Goal: Task Accomplishment & Management: Manage account settings

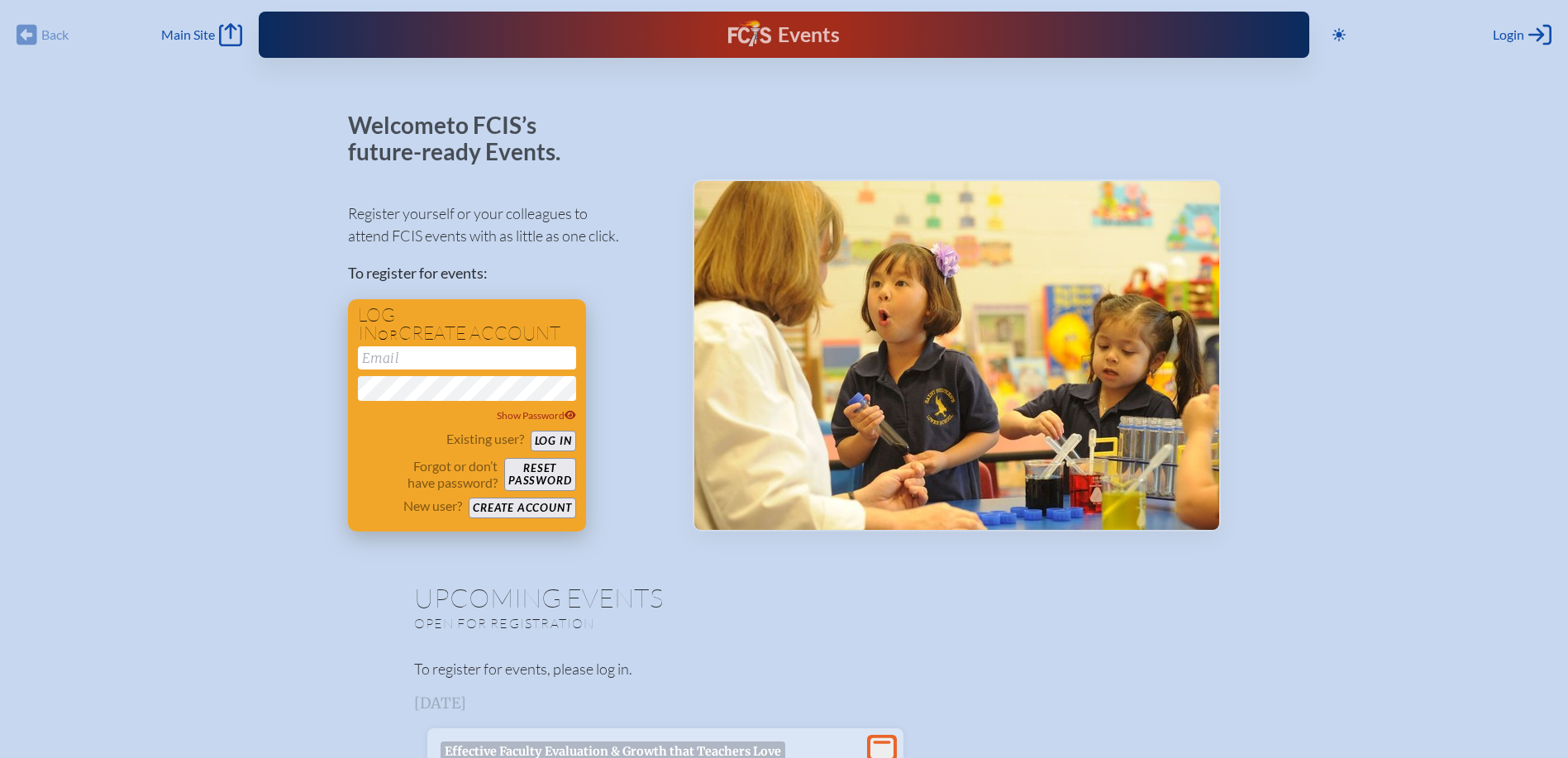
type input "[EMAIL_ADDRESS][DOMAIN_NAME]"
click at [566, 438] on button "Log in" at bounding box center [553, 441] width 46 height 20
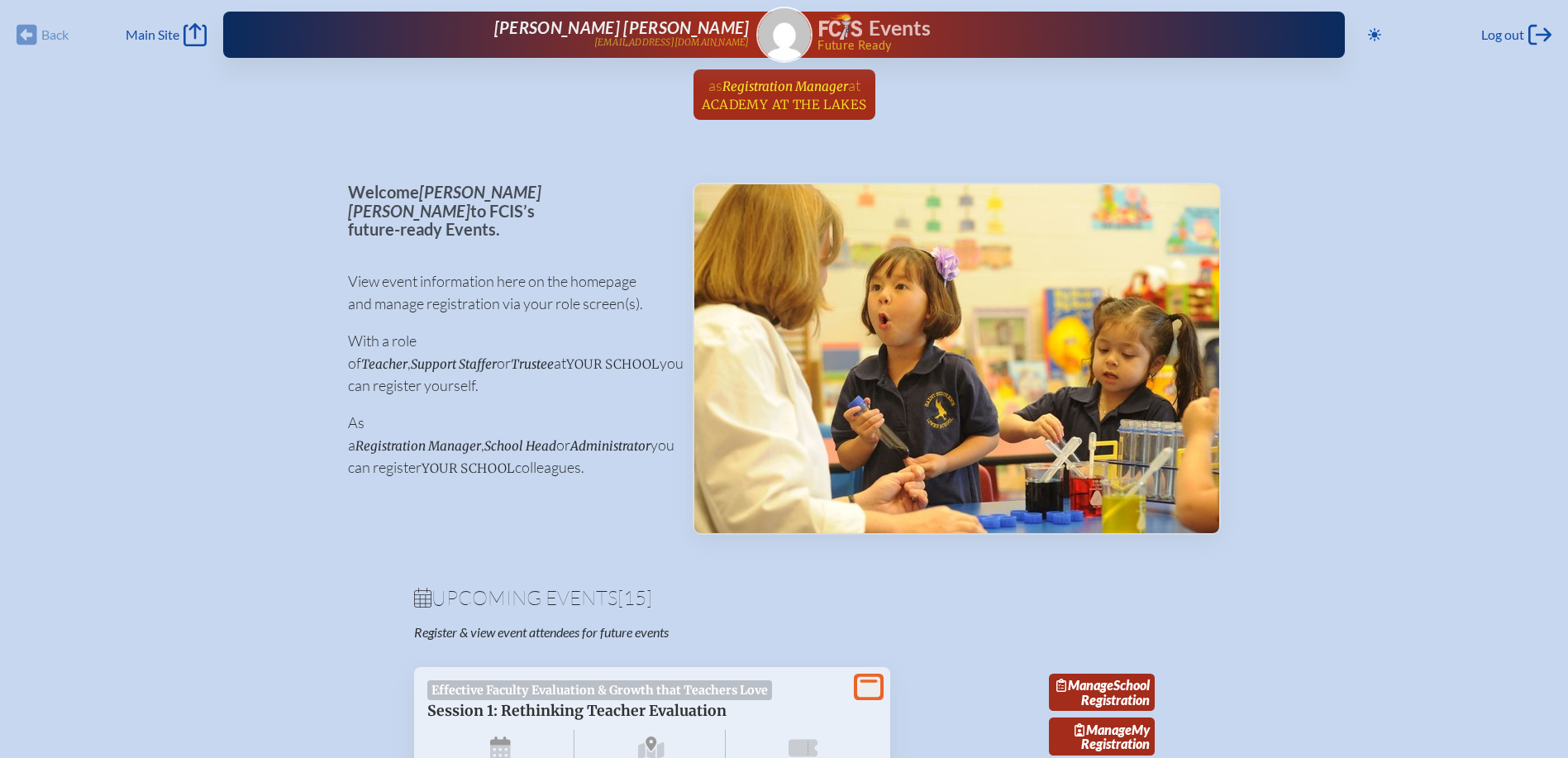
click at [791, 94] on link "as Registration Manager at Academy at the Lakes since April 27th, 2025" at bounding box center [784, 95] width 178 height 50
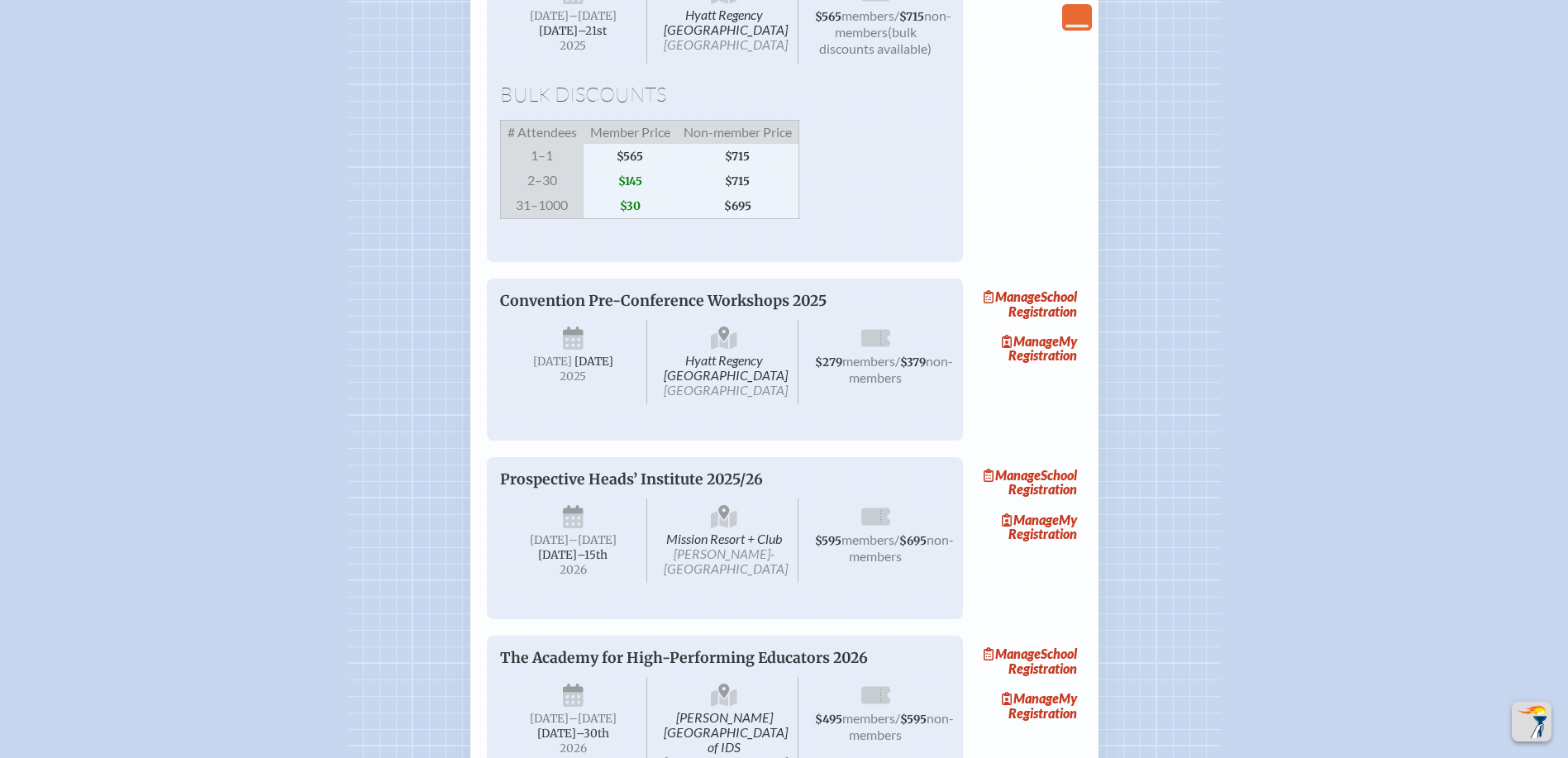
scroll to position [2645, 0]
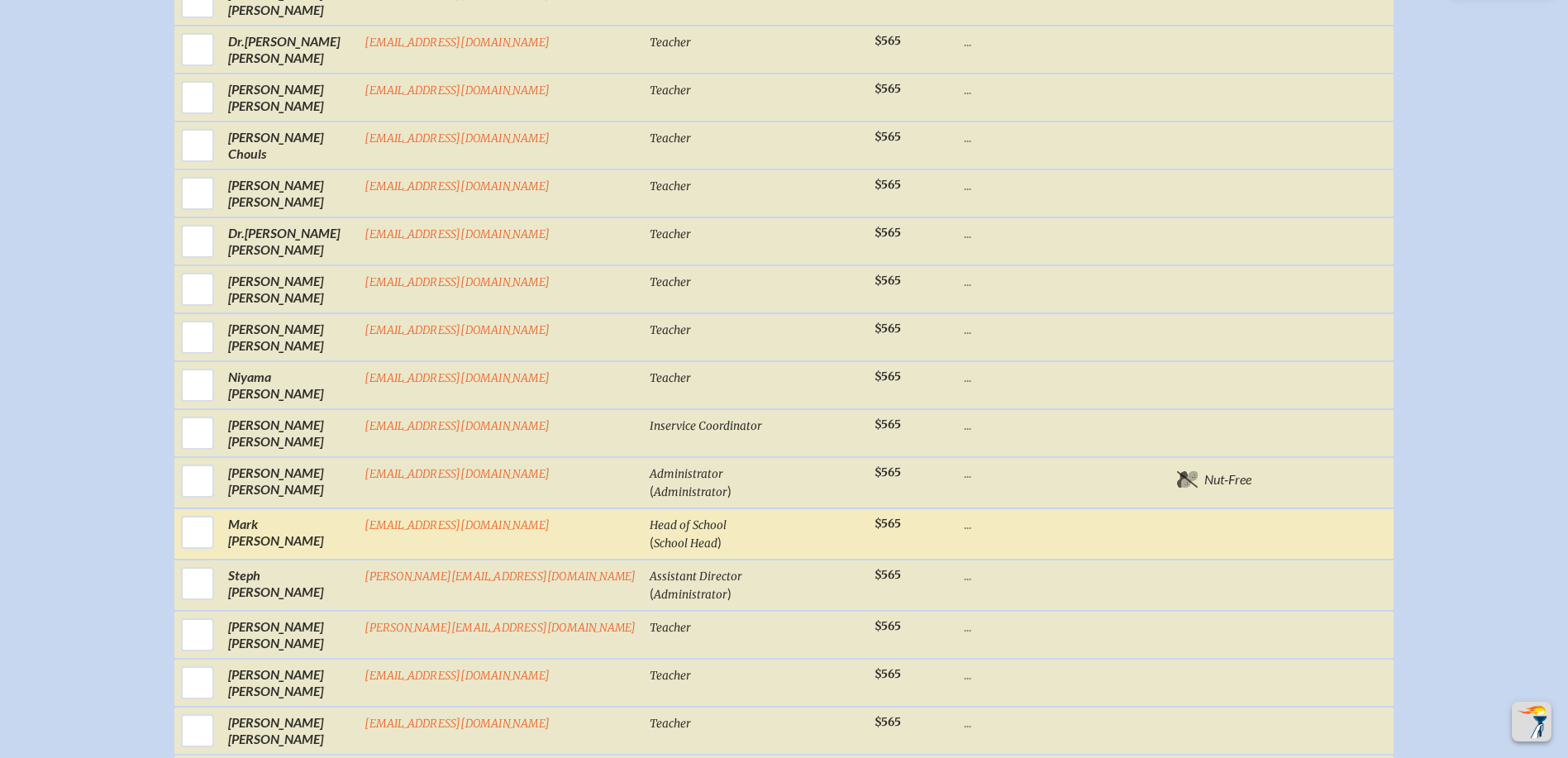
scroll to position [1157, 0]
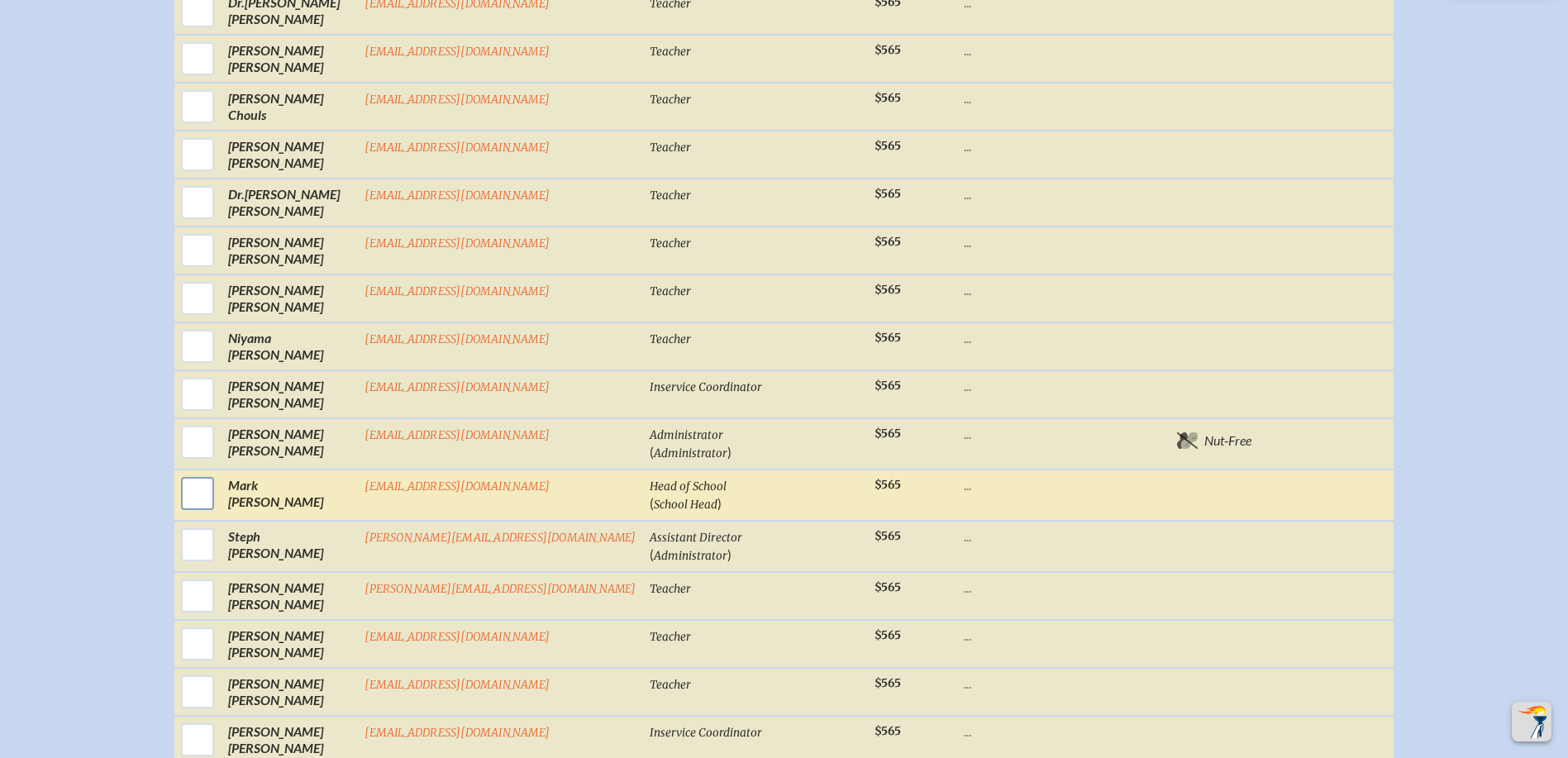
click at [218, 512] on input "checkbox" at bounding box center [197, 493] width 41 height 41
checkbox input "true"
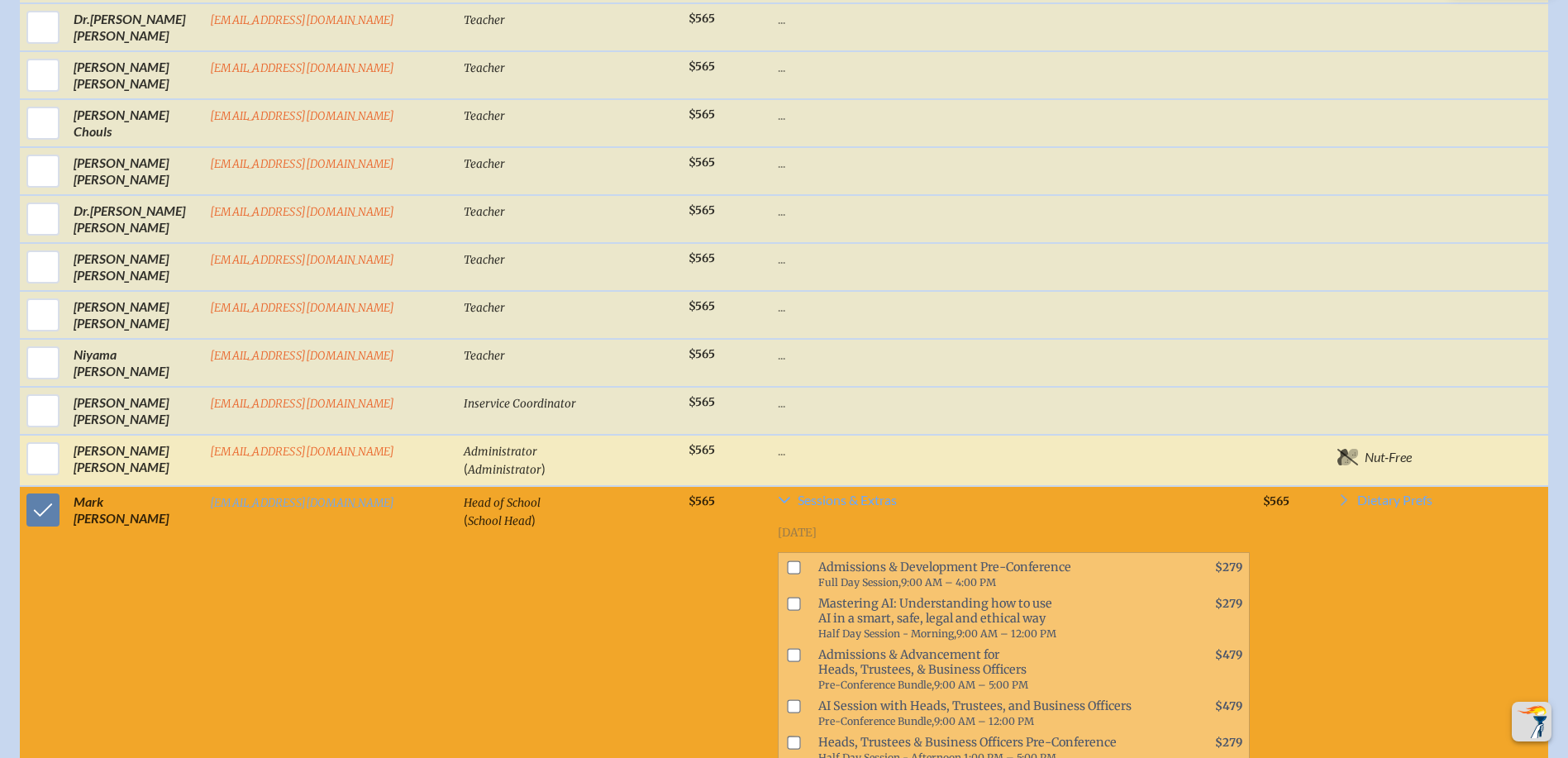
scroll to position [1173, 0]
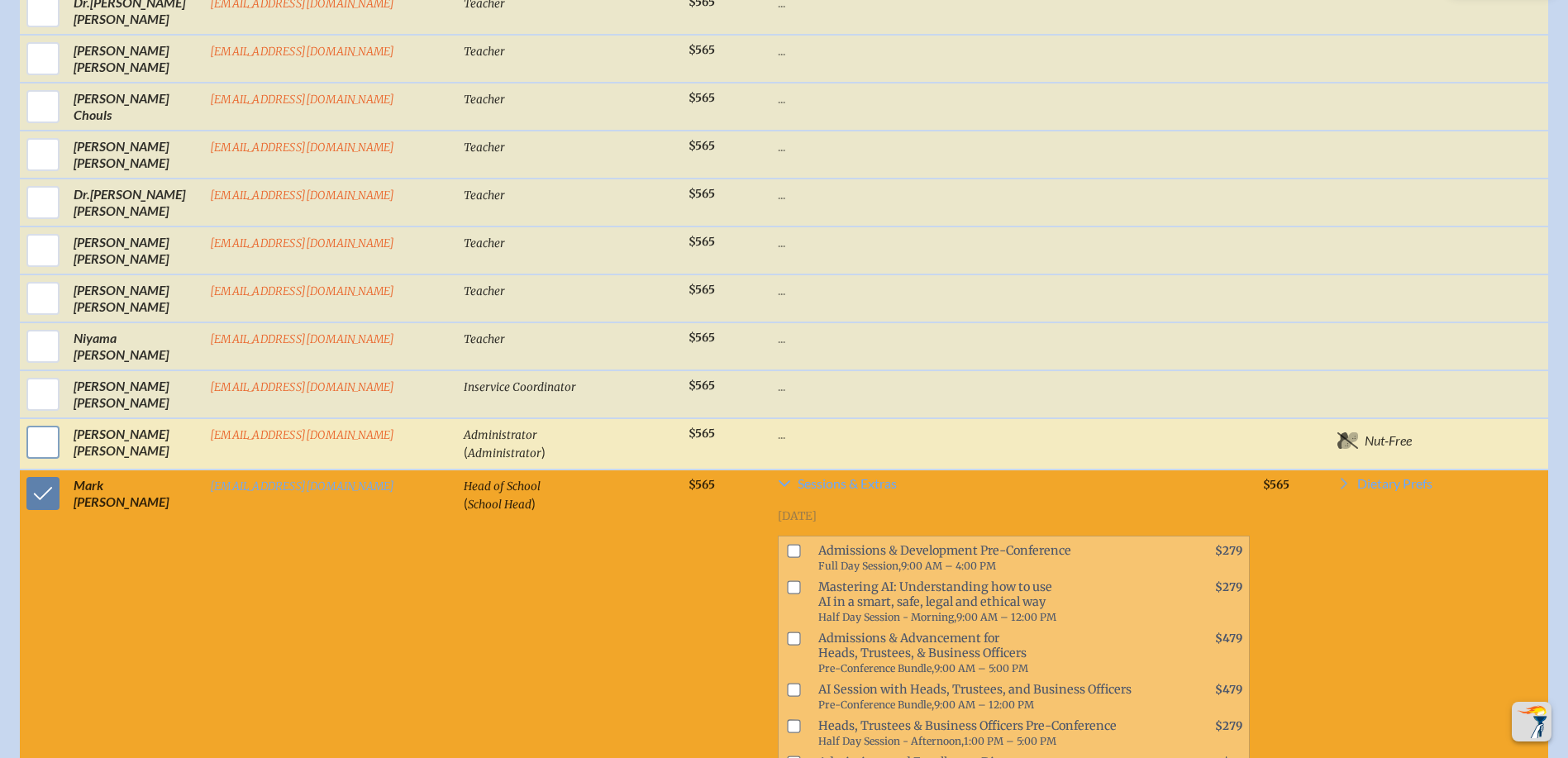
click at [36, 454] on input "checkbox" at bounding box center [43, 442] width 41 height 41
checkbox input "true"
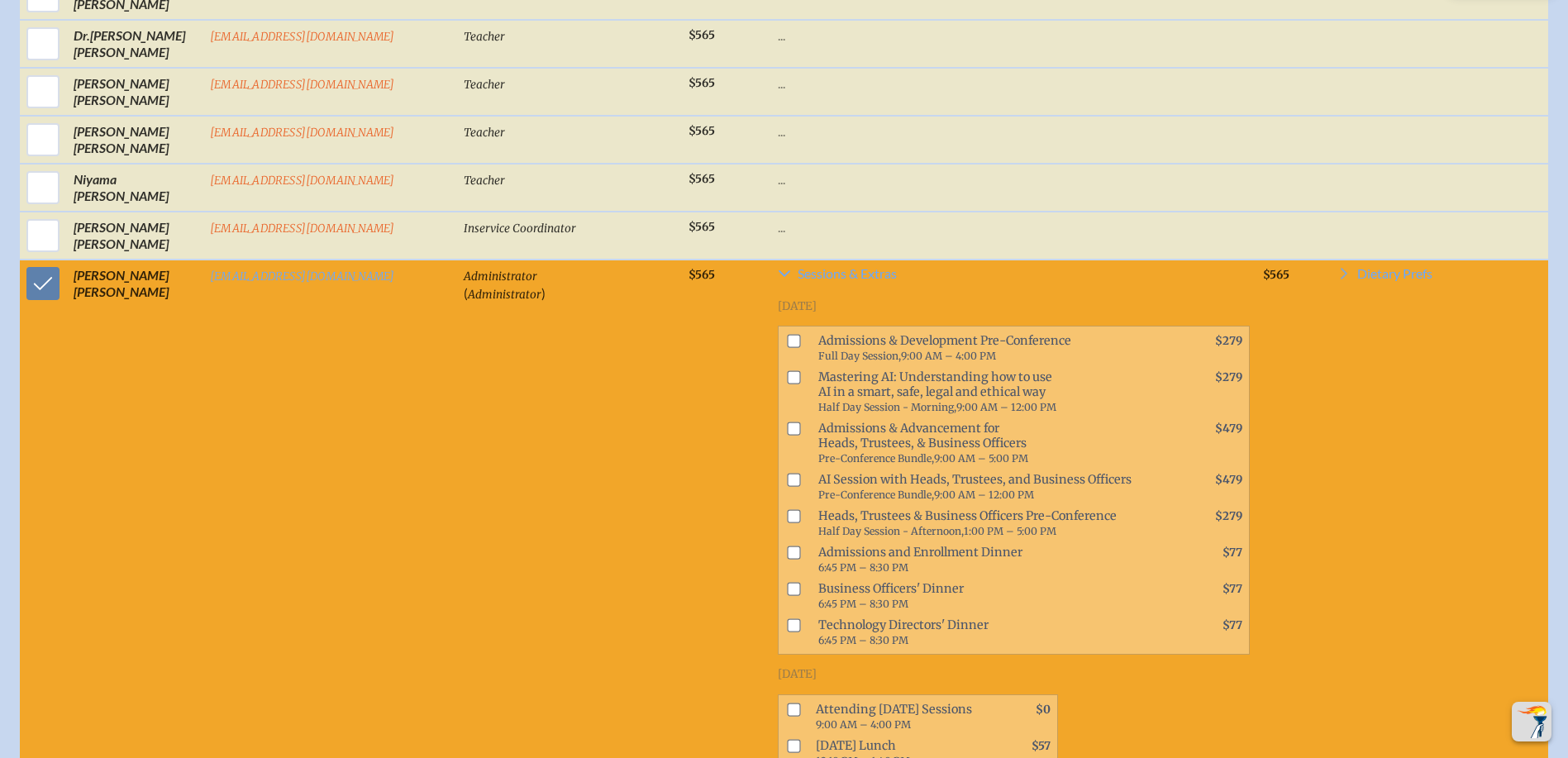
scroll to position [1255, 0]
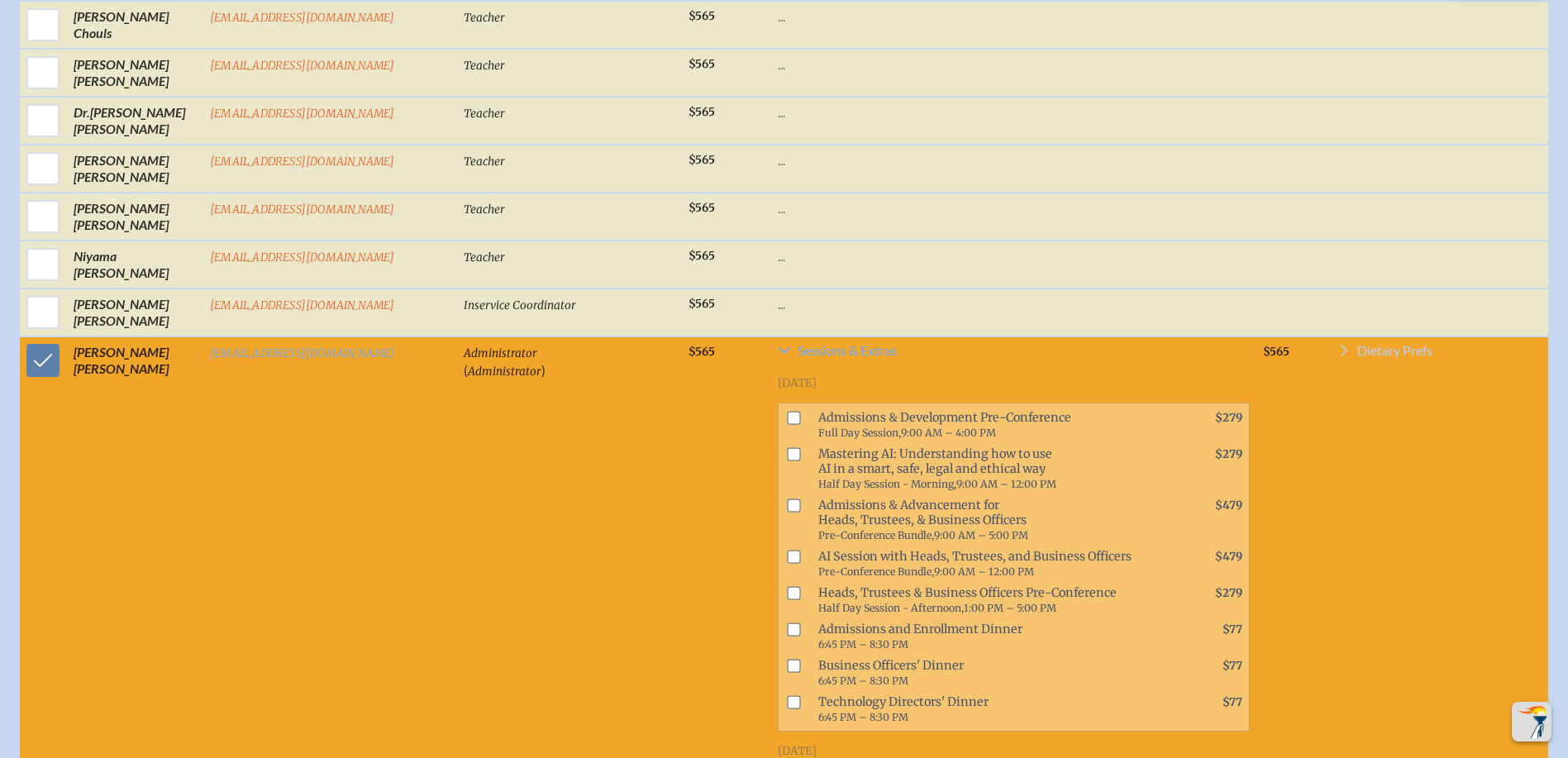
click at [1375, 357] on span "Dietary Prefs" at bounding box center [1394, 350] width 75 height 13
click at [1345, 424] on input "checkbox" at bounding box center [1349, 416] width 29 height 29
checkbox input "true"
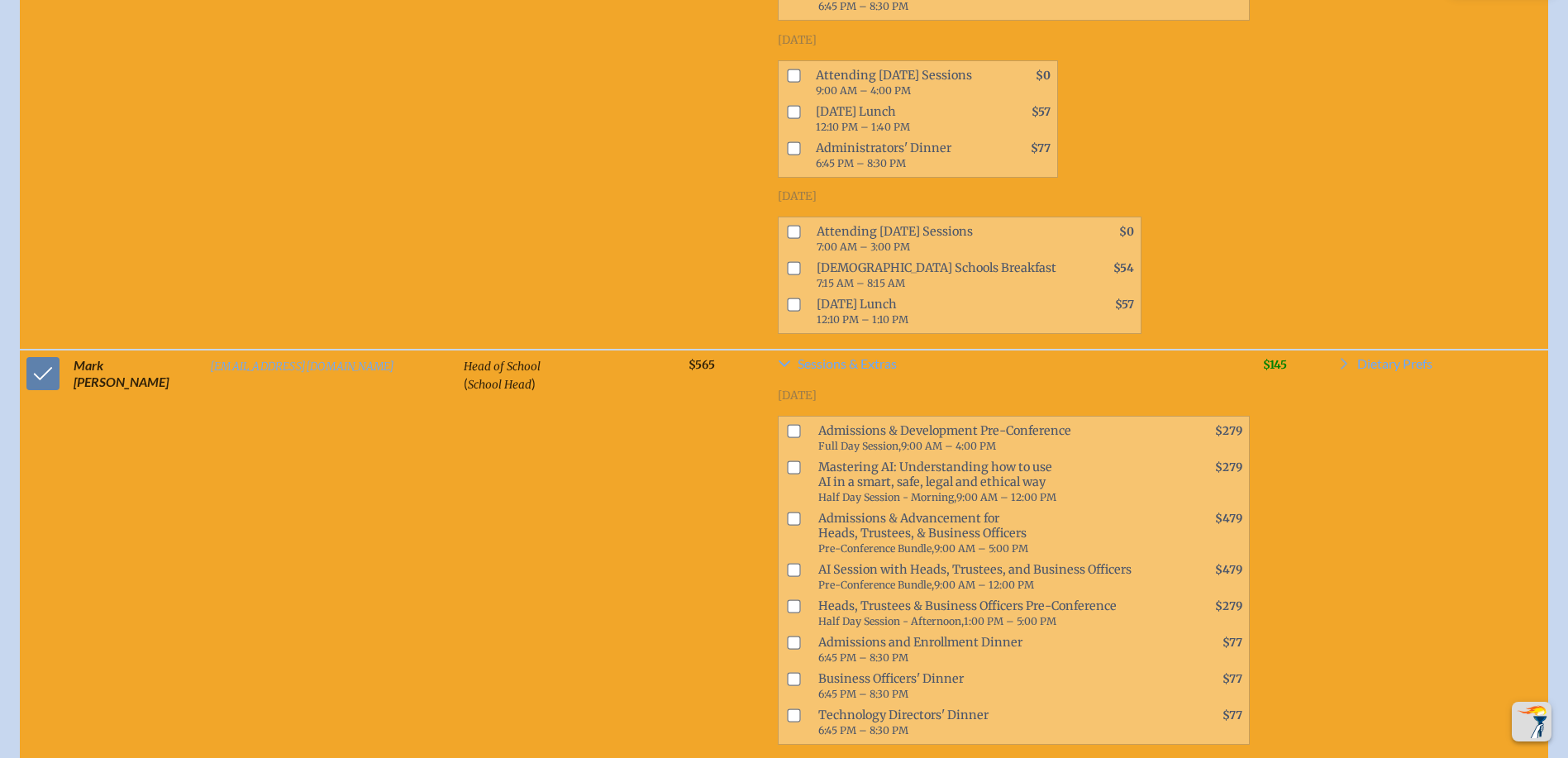
scroll to position [1999, 0]
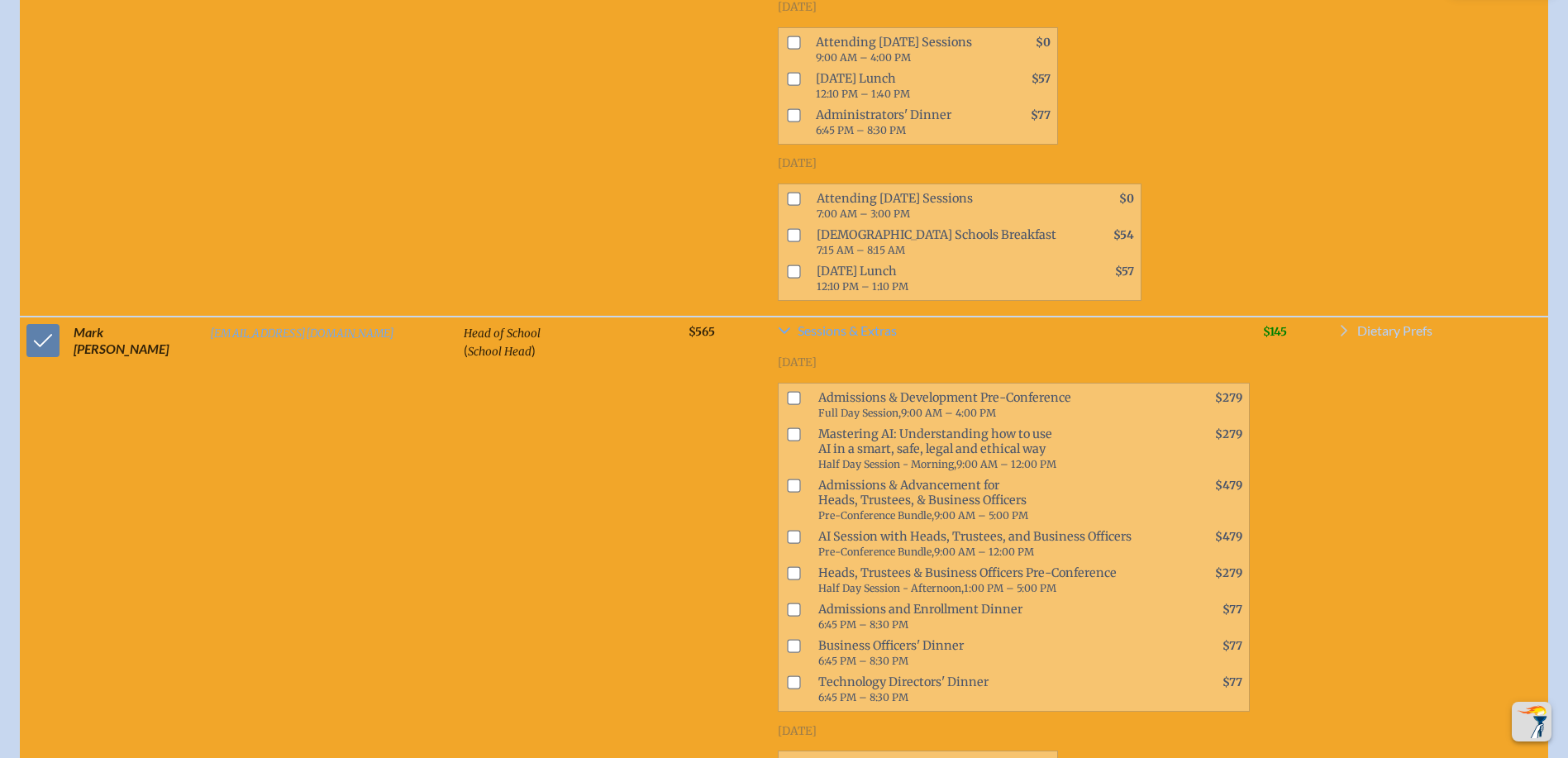
click at [1397, 334] on span "Dietary Prefs" at bounding box center [1394, 331] width 75 height 13
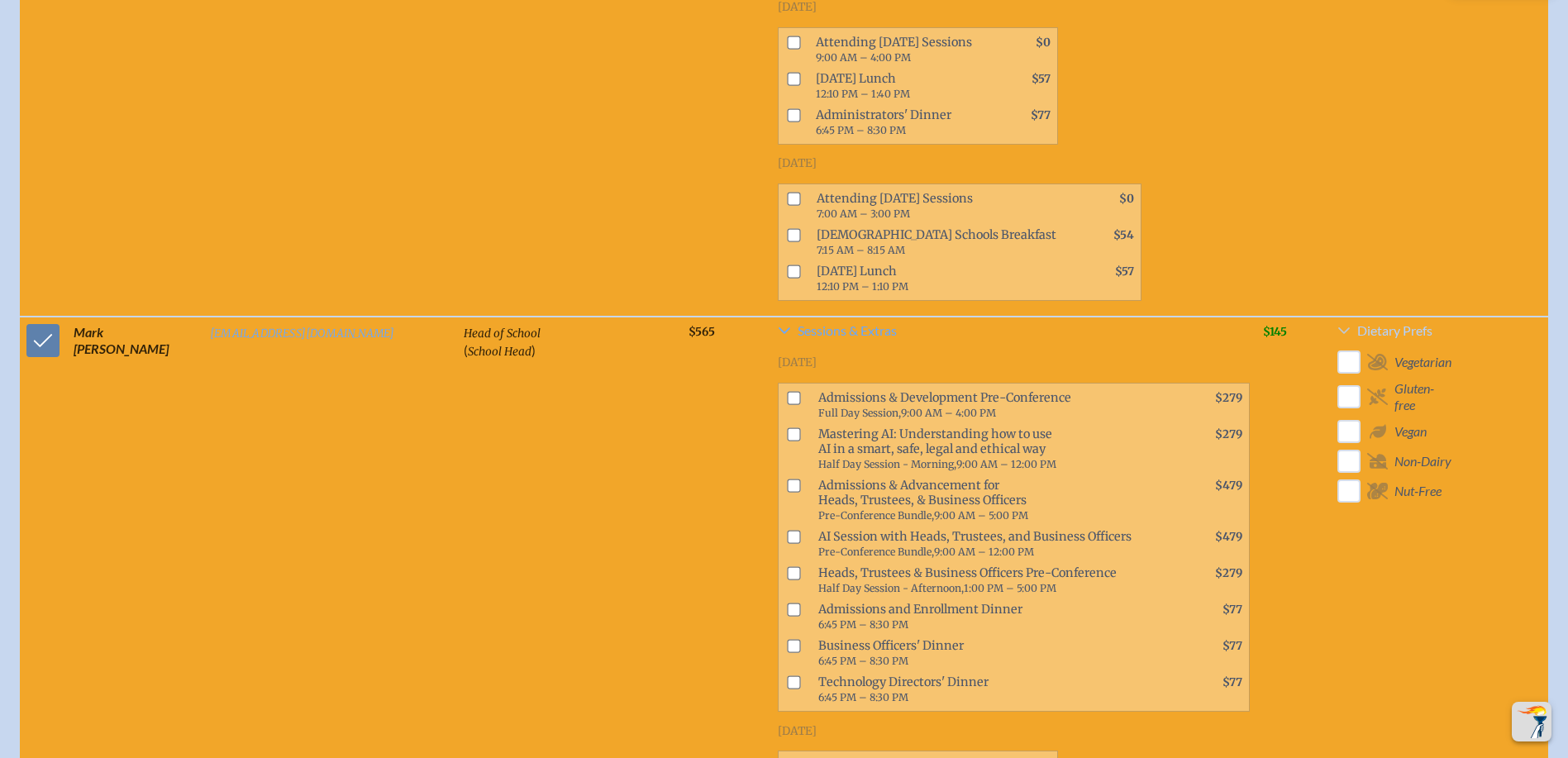
click at [1394, 338] on link "Dietary Prefs" at bounding box center [1395, 333] width 116 height 20
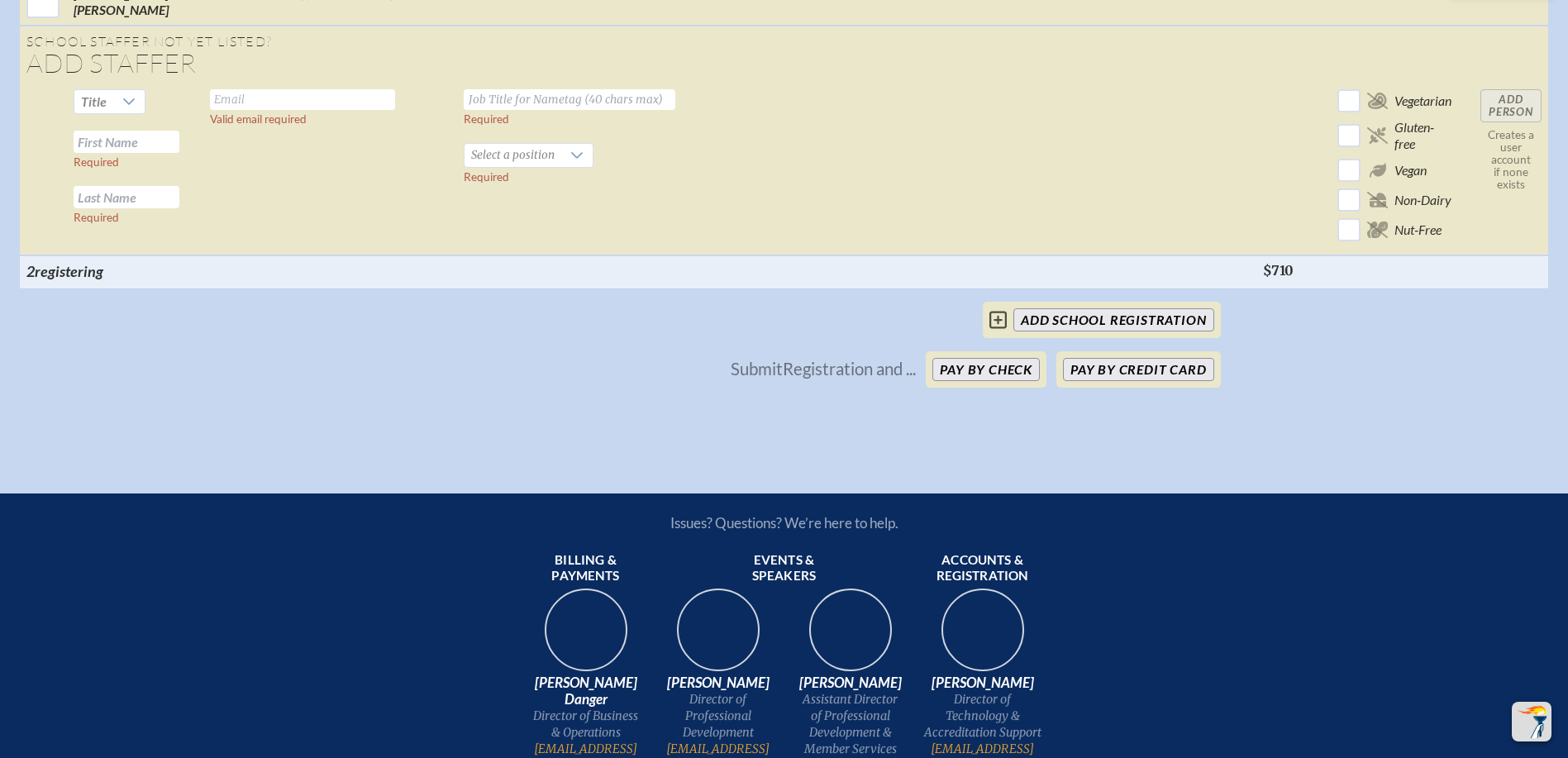
scroll to position [3907, 0]
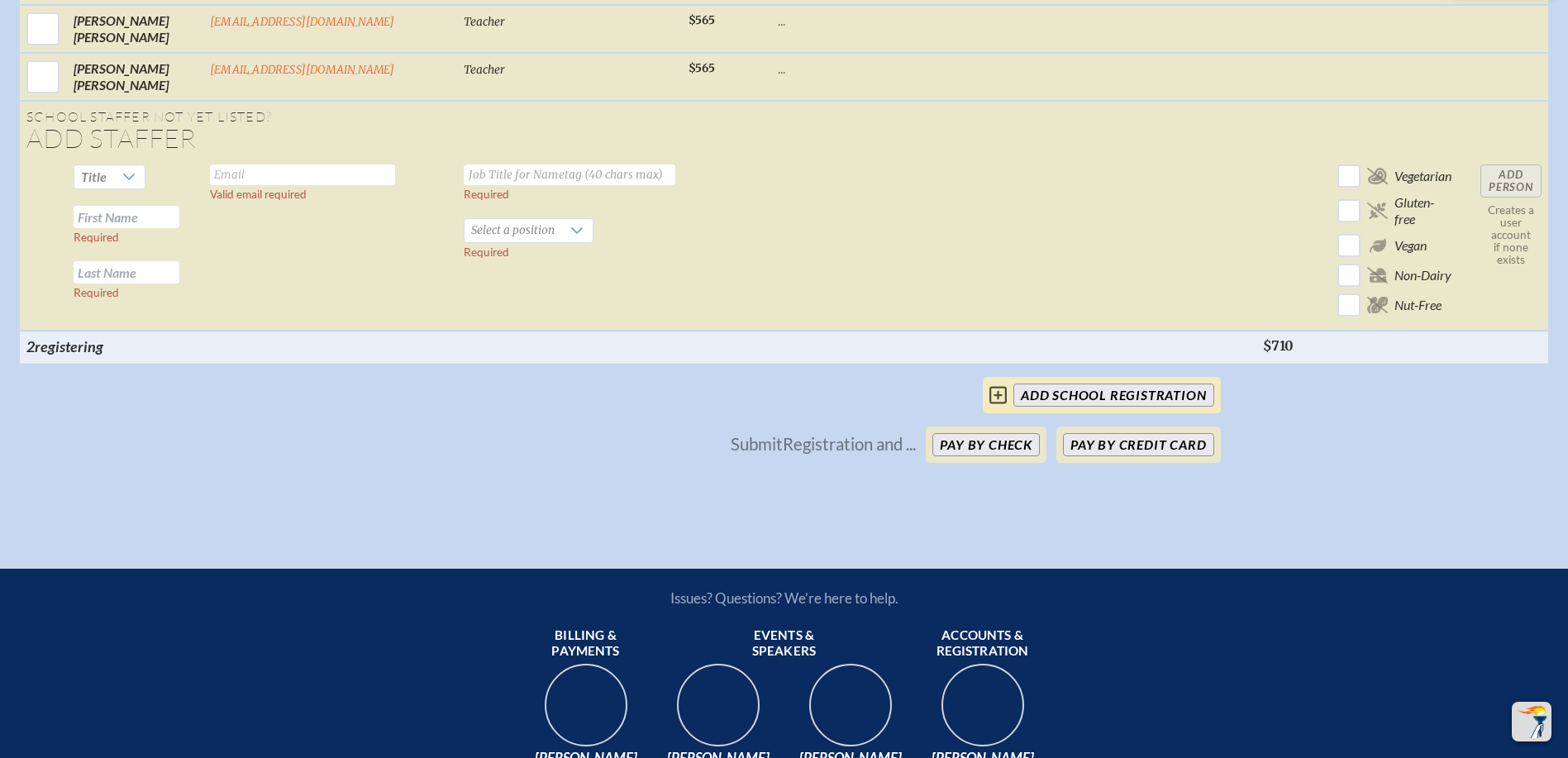
click at [1117, 387] on input "add School Registration" at bounding box center [1113, 395] width 200 height 23
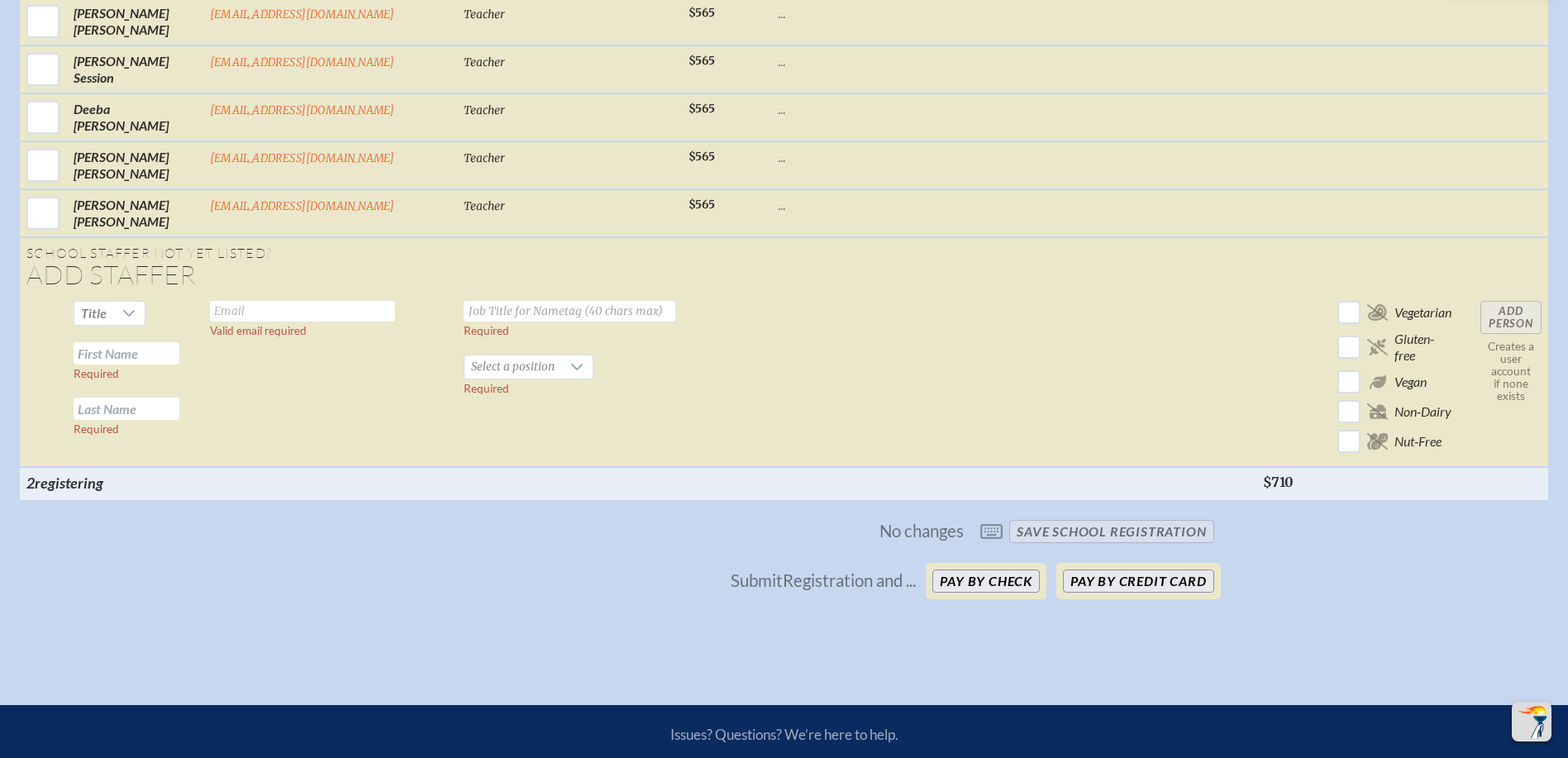
scroll to position [3659, 0]
